Goal: Information Seeking & Learning: Learn about a topic

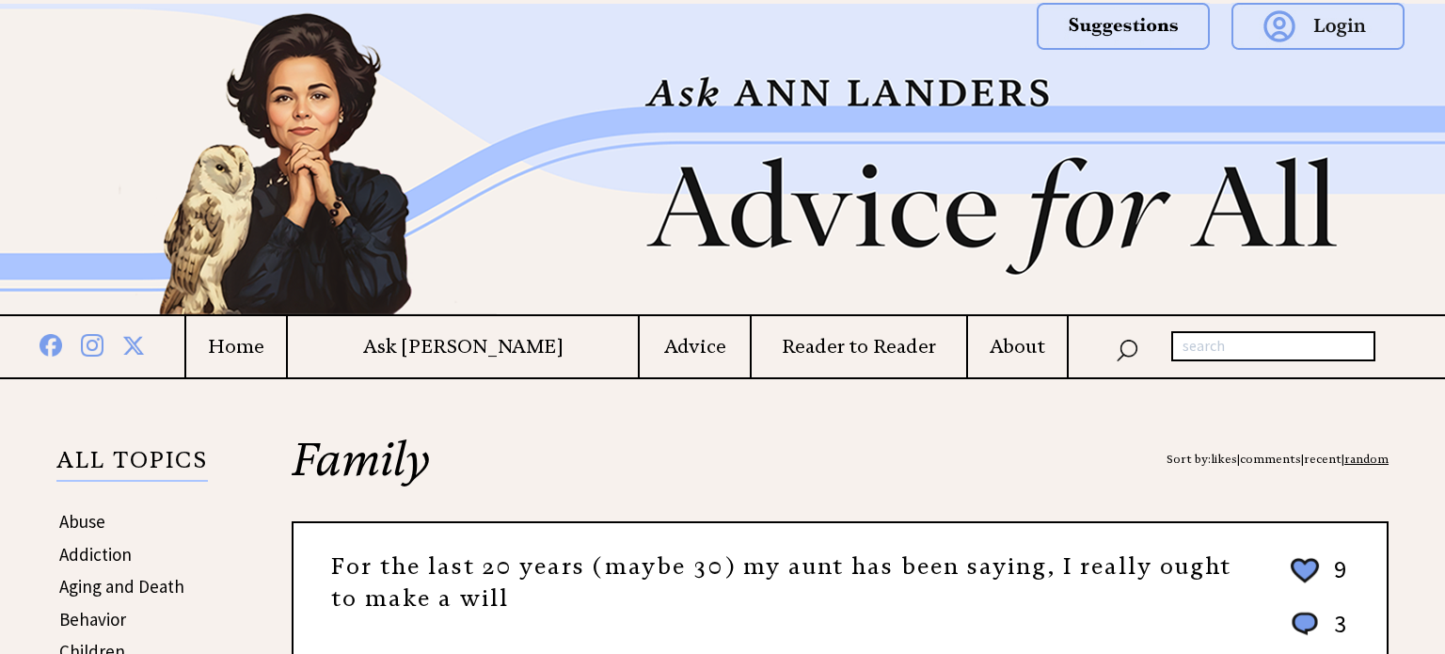
click at [1008, 359] on td "About" at bounding box center [1016, 346] width 101 height 61
click at [974, 339] on h4 "About" at bounding box center [1017, 347] width 99 height 24
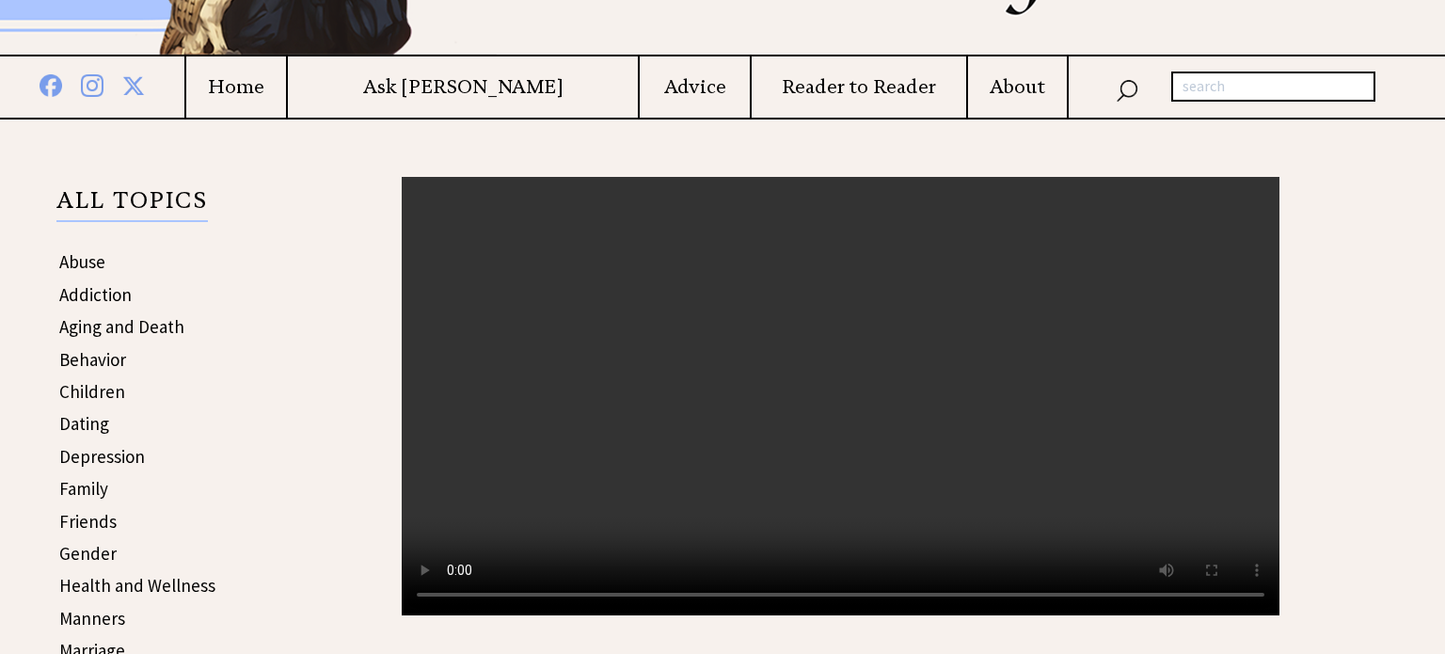
scroll to position [263, 0]
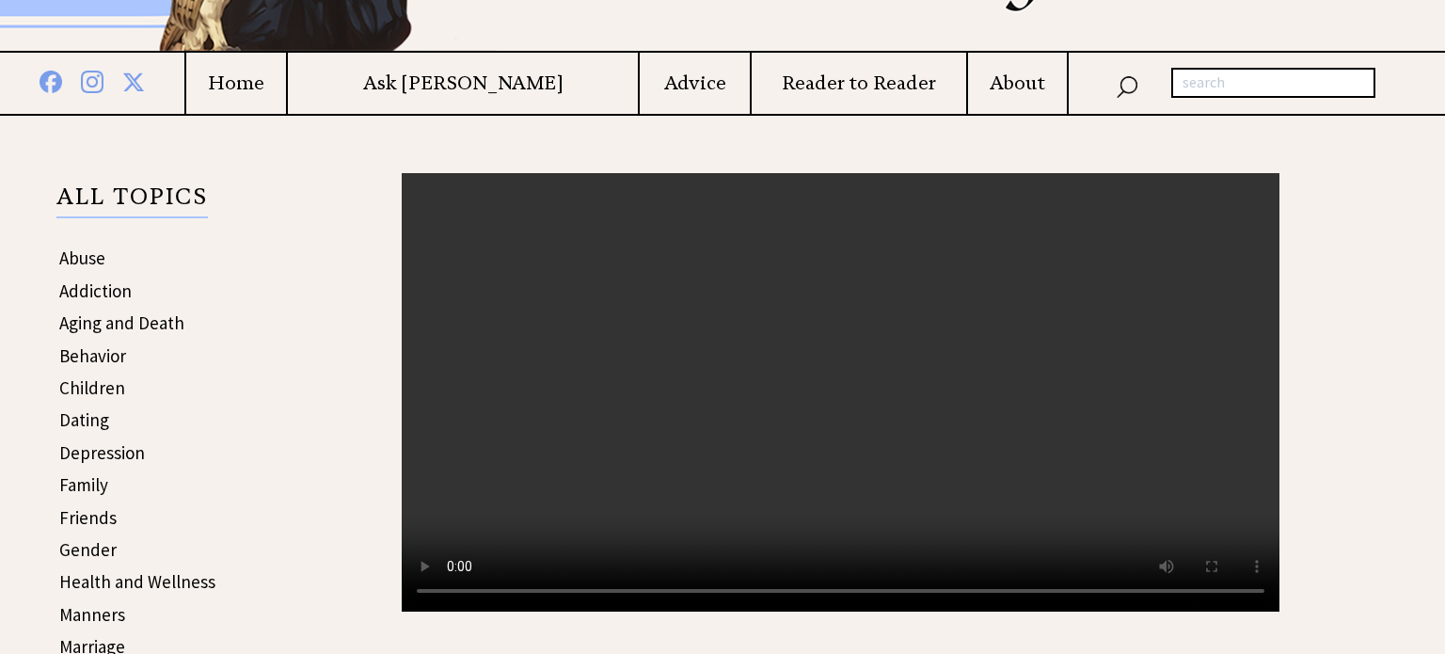
click at [726, 280] on video "Your browser does not support the audio element." at bounding box center [841, 392] width 878 height 438
click at [566, 481] on video "Your browser does not support the audio element." at bounding box center [841, 392] width 878 height 438
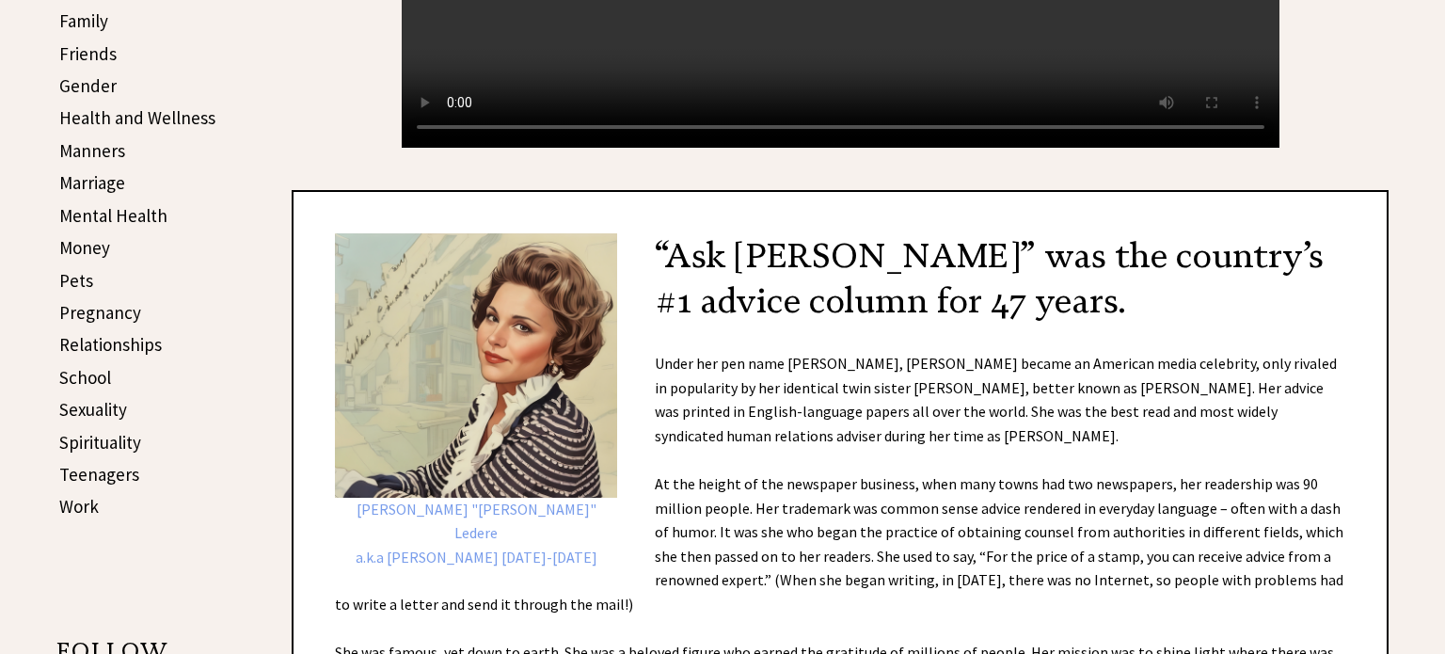
scroll to position [0, 0]
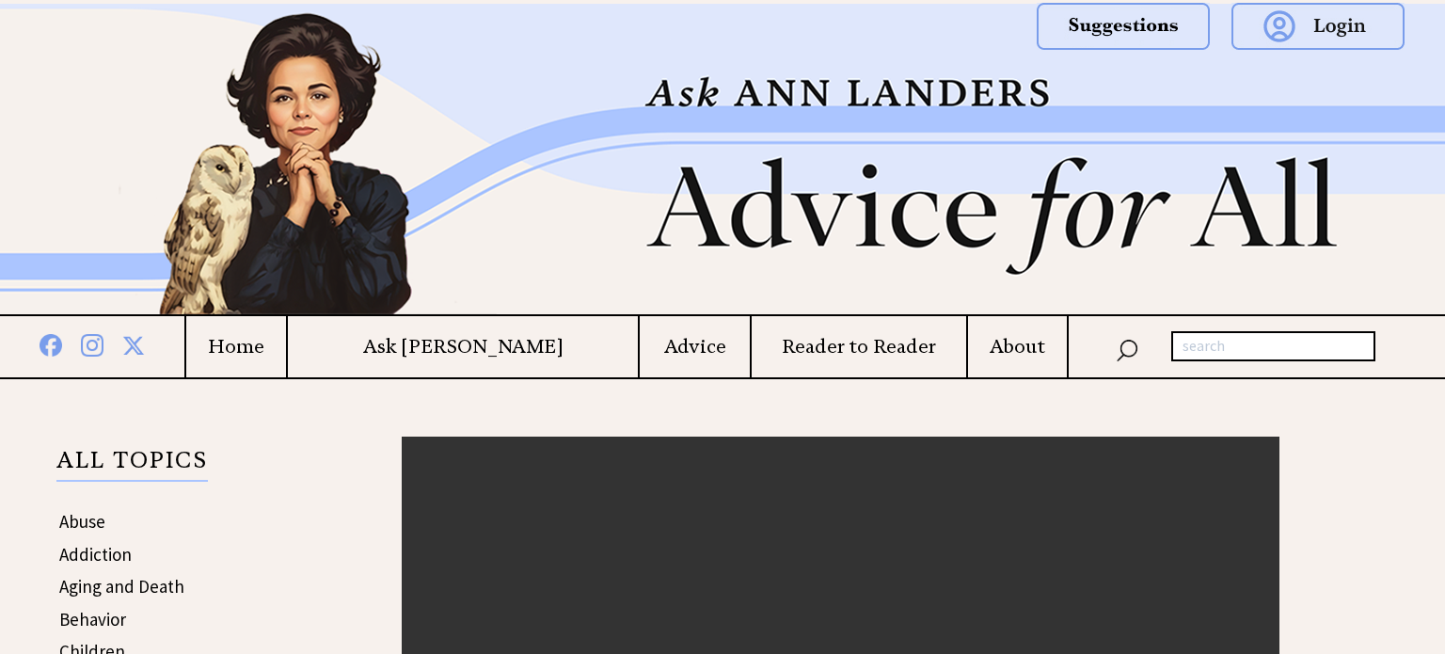
click at [640, 340] on h4 "Advice" at bounding box center [695, 347] width 110 height 24
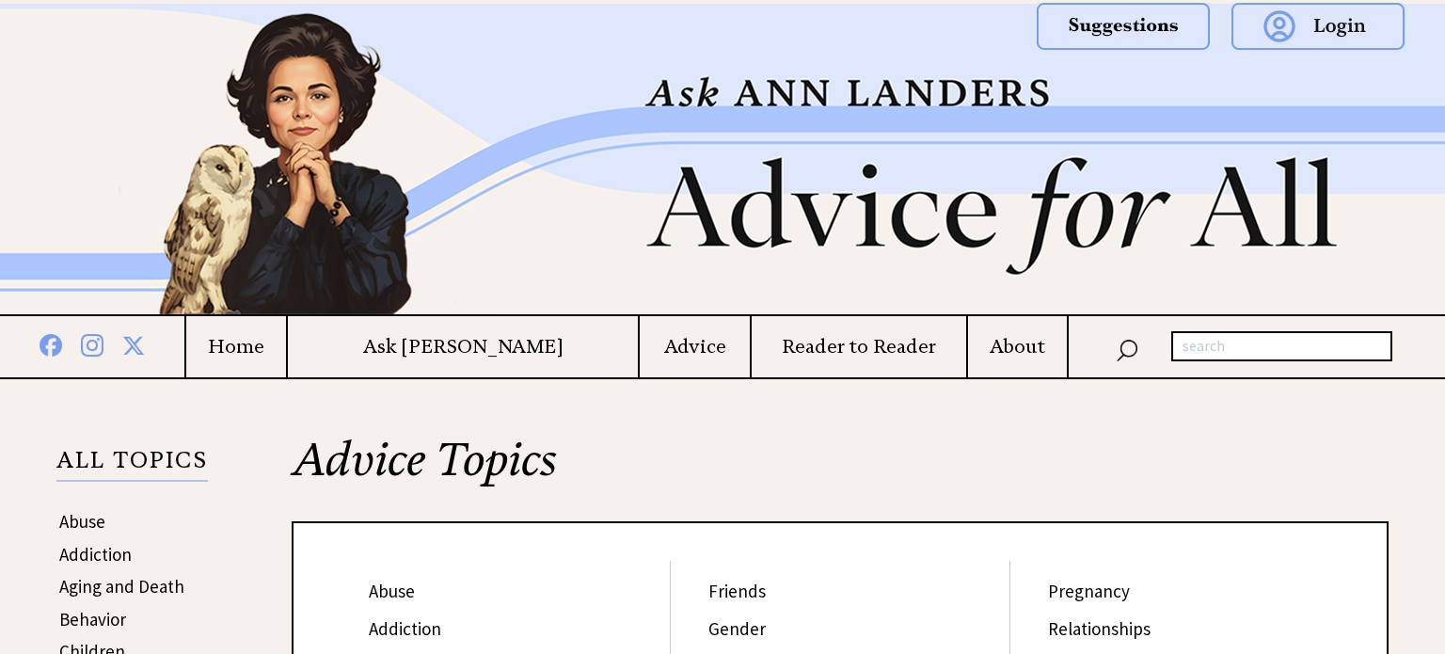
click at [419, 342] on h4 "Ask [PERSON_NAME]" at bounding box center [463, 347] width 350 height 24
